Goal: Information Seeking & Learning: Compare options

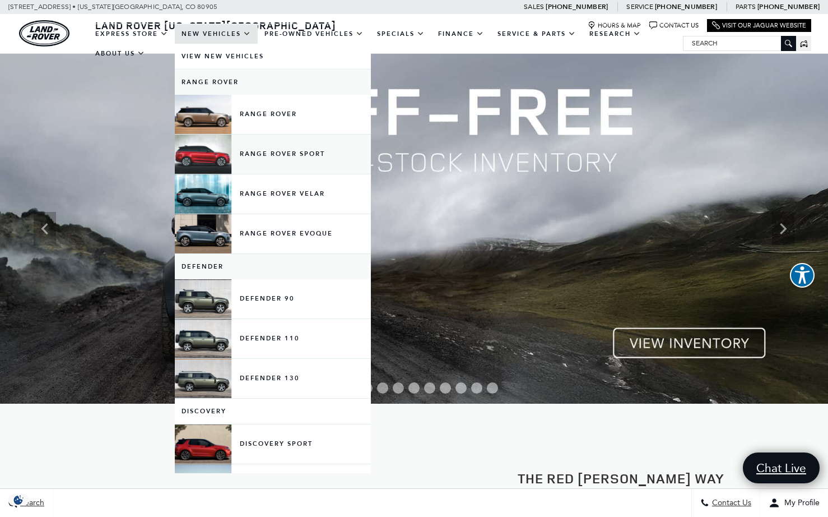
click at [206, 167] on link "Range Rover Sport" at bounding box center [273, 153] width 196 height 39
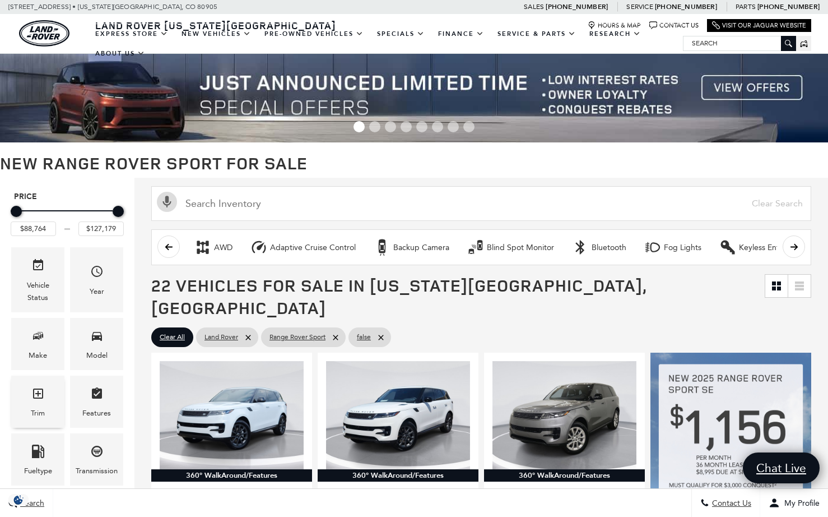
click at [38, 389] on icon "Trim" at bounding box center [37, 393] width 13 height 13
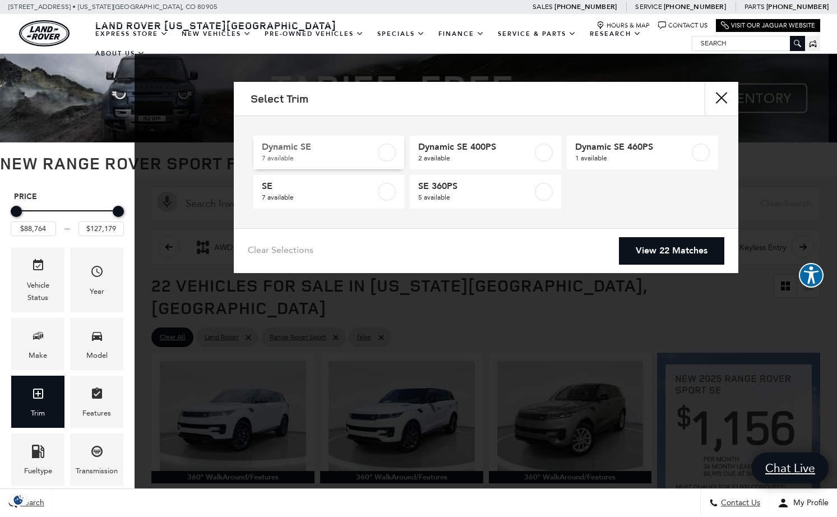
click at [286, 143] on span "Dynamic SE" at bounding box center [319, 146] width 114 height 11
type input "$104,499"
checkbox input "true"
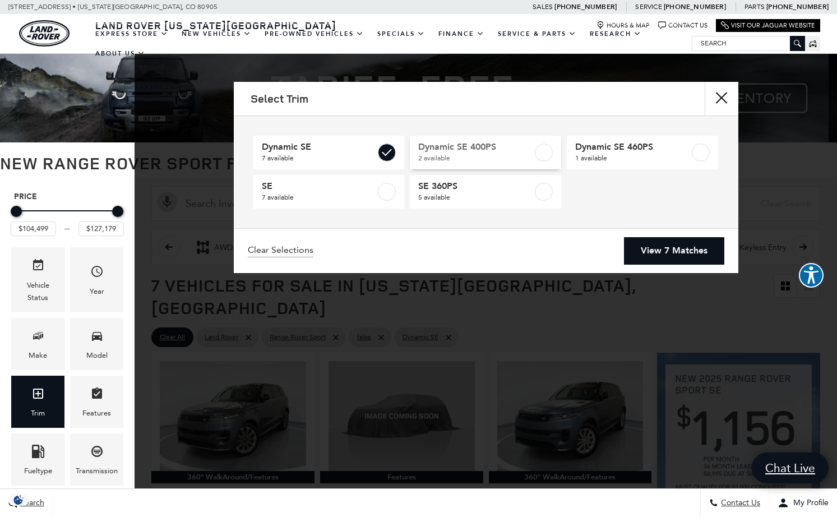
click at [542, 148] on label at bounding box center [544, 152] width 18 height 18
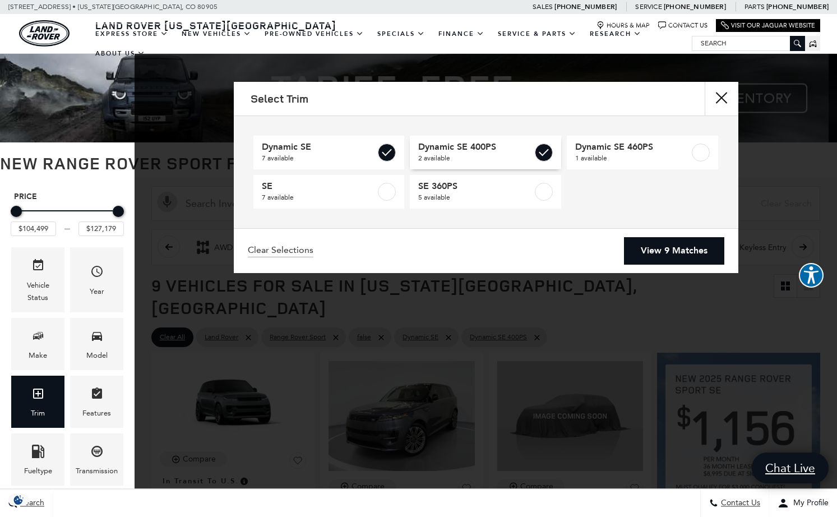
type input "$101,234"
checkbox input "true"
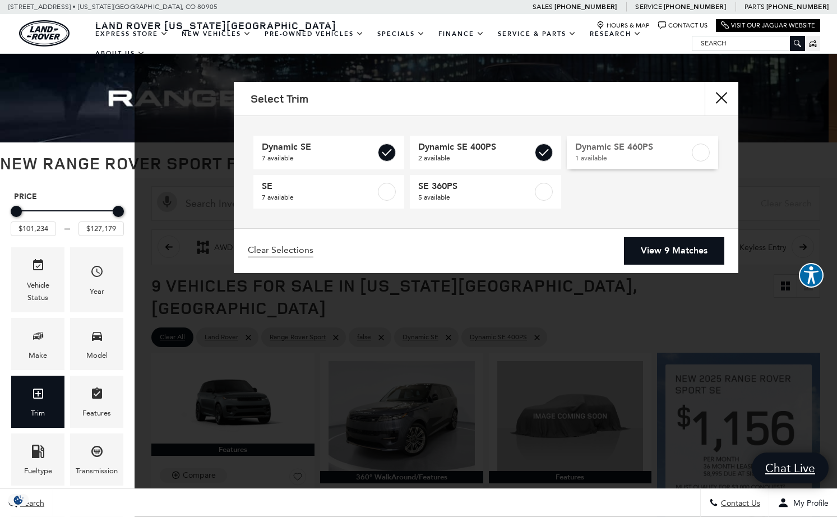
click at [700, 152] on label at bounding box center [701, 152] width 18 height 18
checkbox input "true"
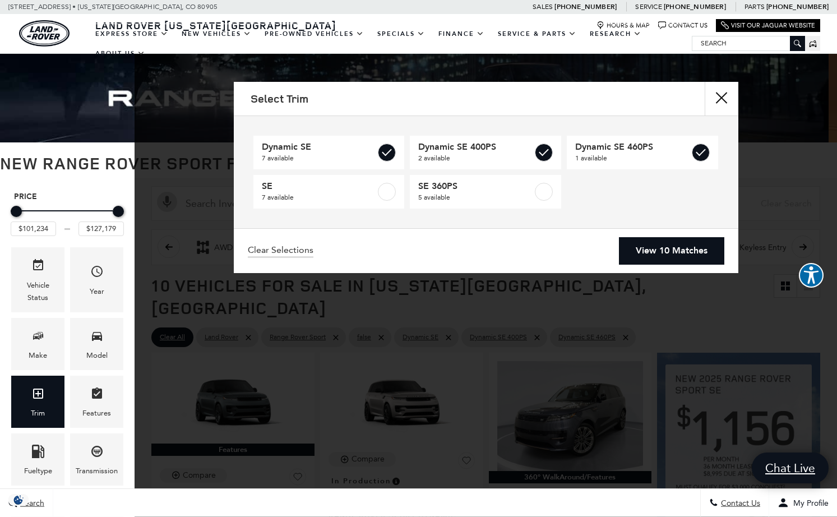
click at [675, 244] on link "View 10 Matches" at bounding box center [671, 250] width 105 height 27
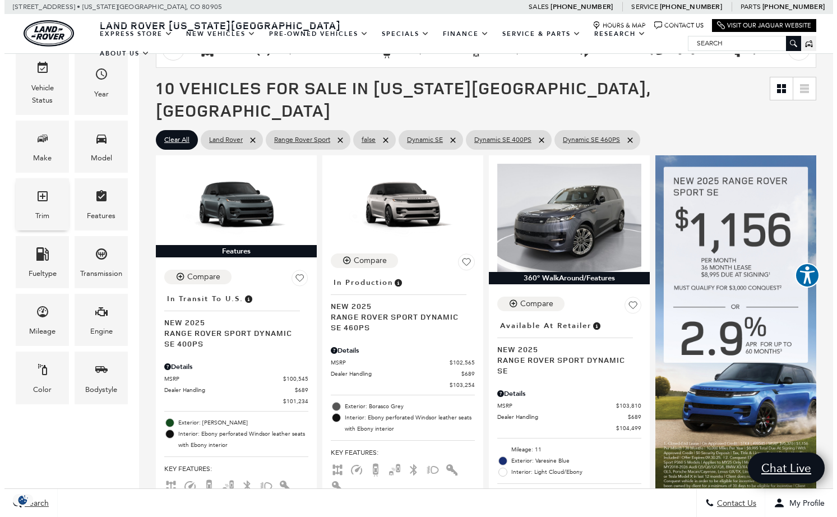
scroll to position [198, 0]
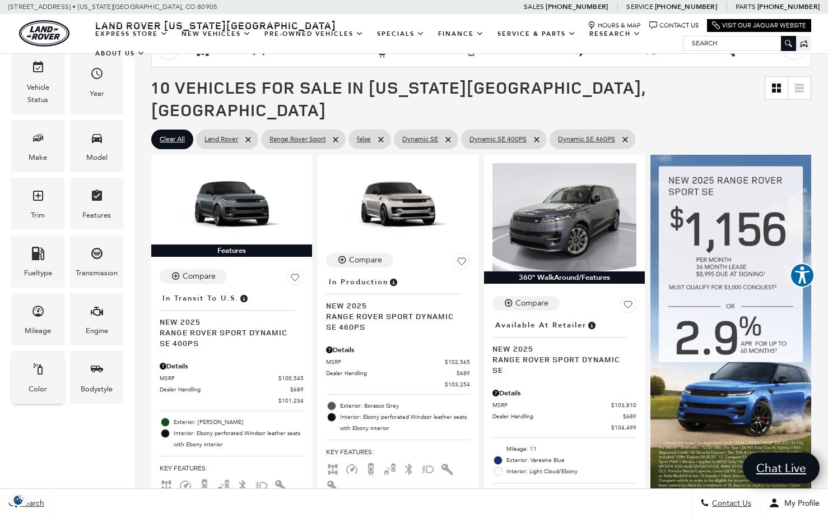
click at [37, 373] on icon "Color" at bounding box center [37, 368] width 13 height 13
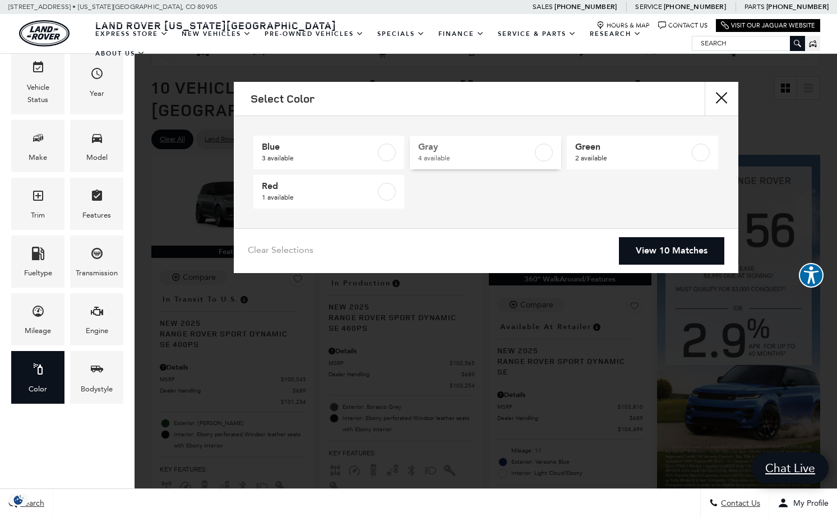
click at [545, 152] on label at bounding box center [544, 152] width 18 height 18
type input "$103,254"
type input "$125,834"
checkbox input "true"
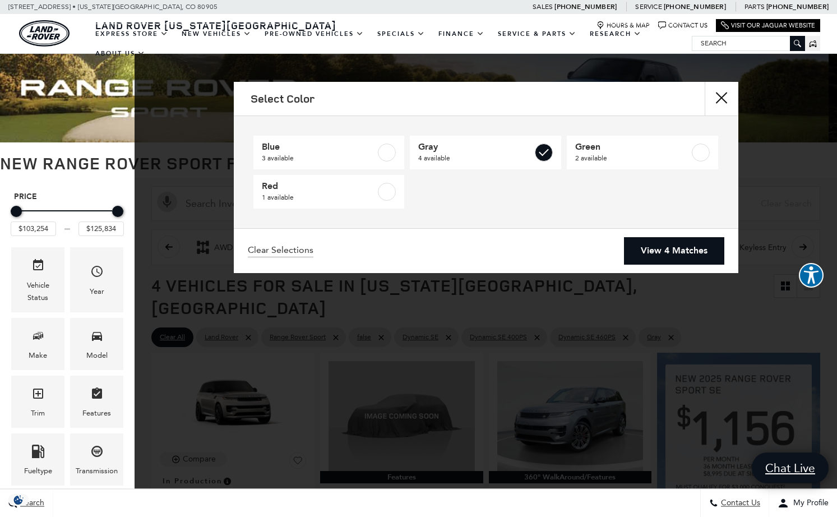
click at [649, 250] on link "View 4 Matches" at bounding box center [674, 250] width 100 height 27
